Goal: Book appointment/travel/reservation

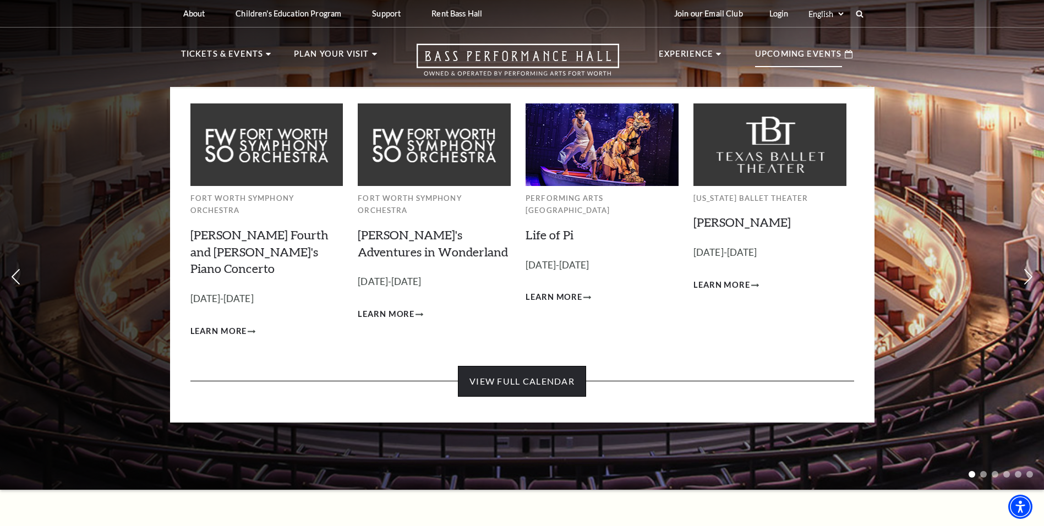
click at [547, 366] on link "View Full Calendar" at bounding box center [522, 381] width 128 height 31
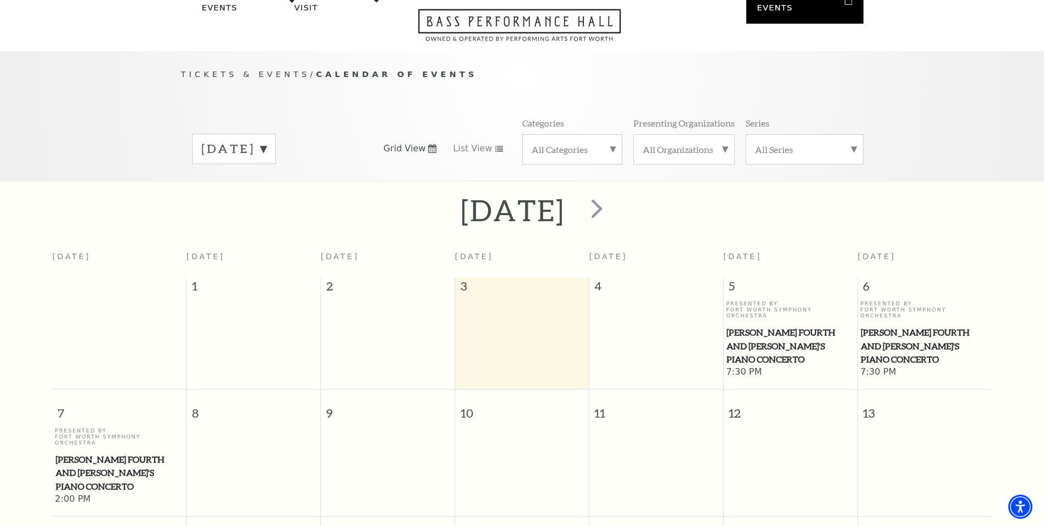
scroll to position [42, 0]
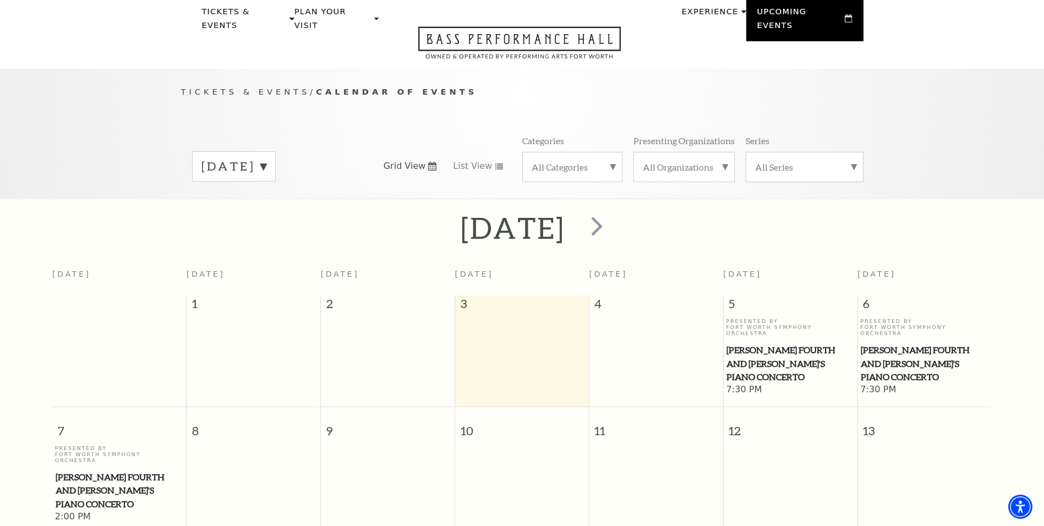
click at [266, 158] on label "September 2025" at bounding box center [234, 166] width 65 height 17
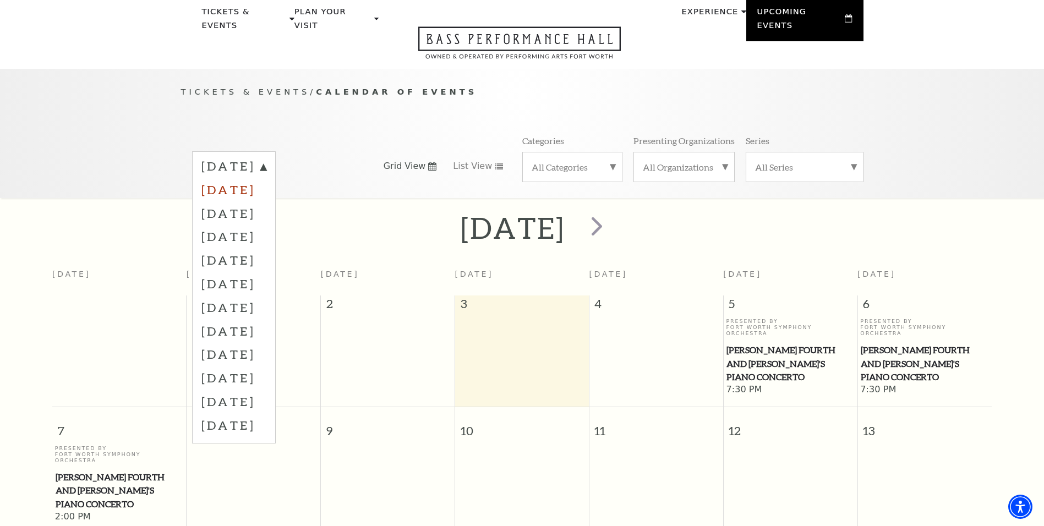
click at [266, 179] on label "October 2025" at bounding box center [234, 190] width 65 height 24
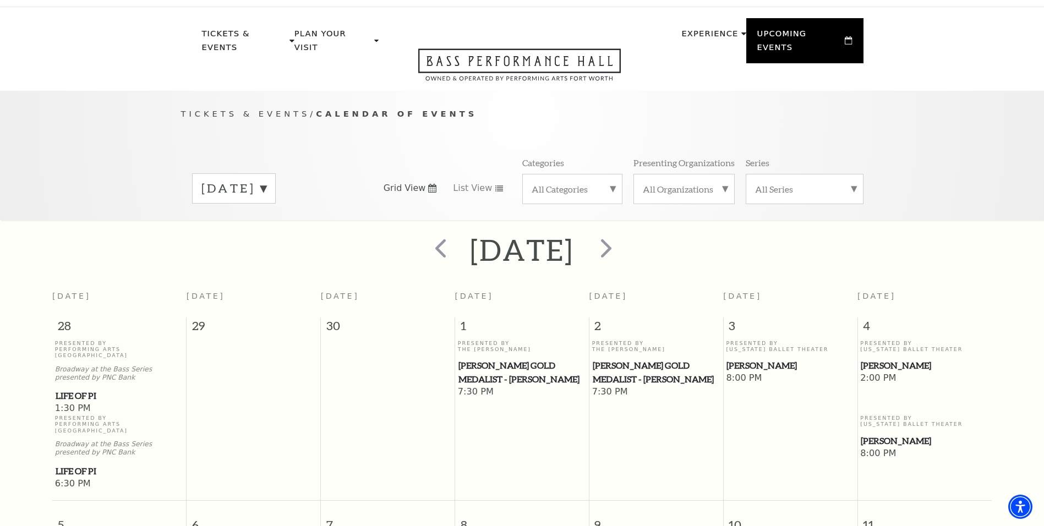
scroll to position [0, 0]
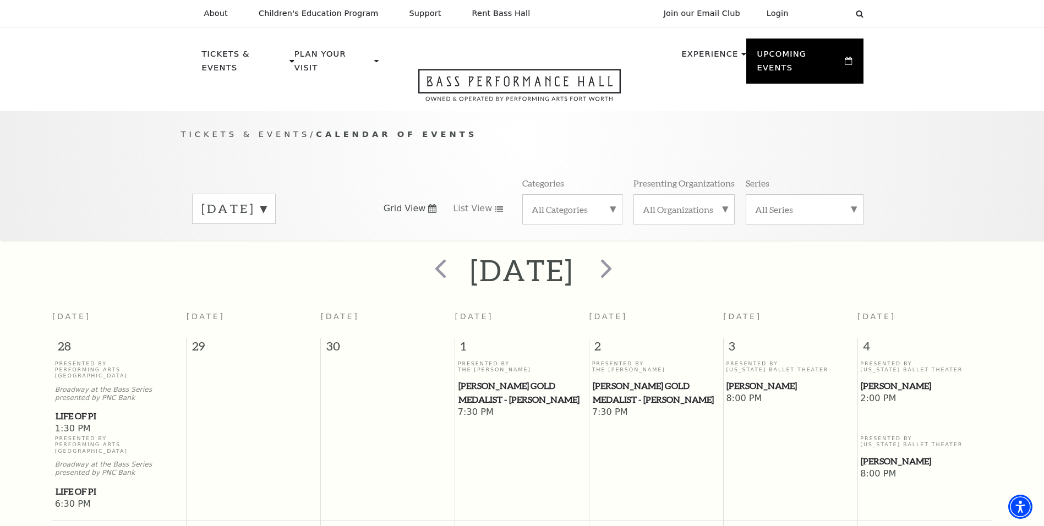
click at [266, 200] on label "October 2025" at bounding box center [234, 208] width 65 height 17
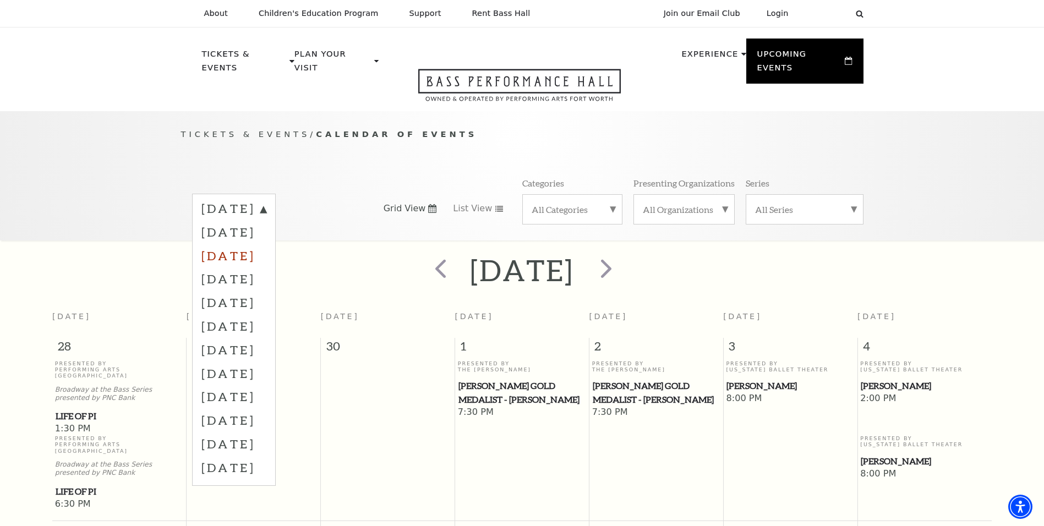
click at [266, 247] on label "November 2025" at bounding box center [234, 256] width 65 height 24
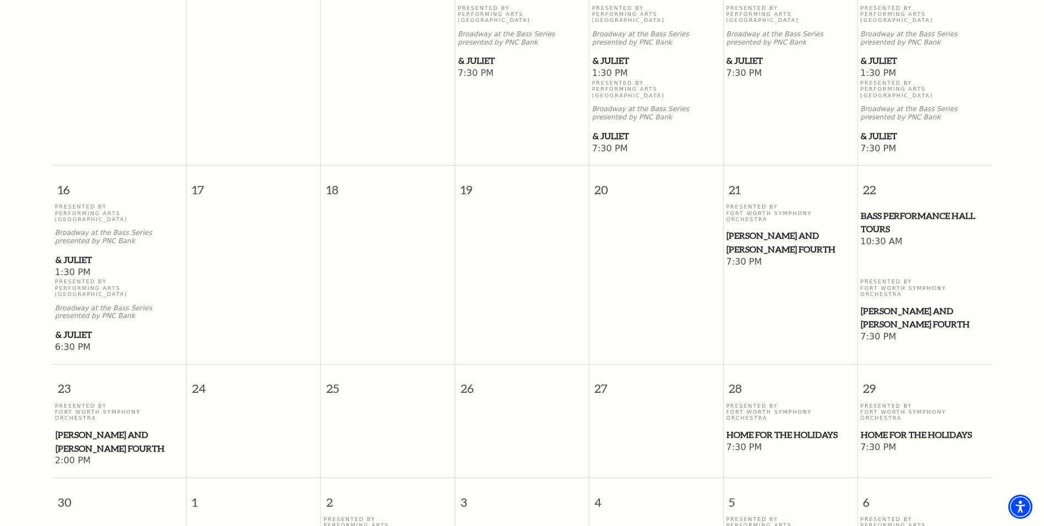
scroll to position [1241, 0]
